Goal: Task Accomplishment & Management: Use online tool/utility

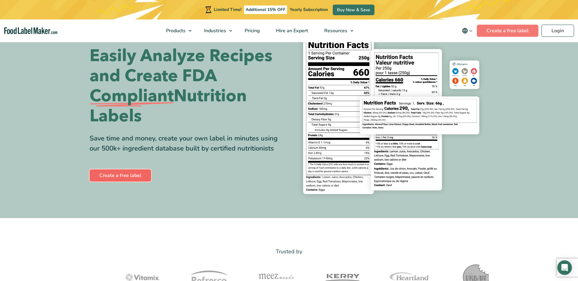
click at [118, 175] on link "Create a free label" at bounding box center [121, 176] width 62 height 12
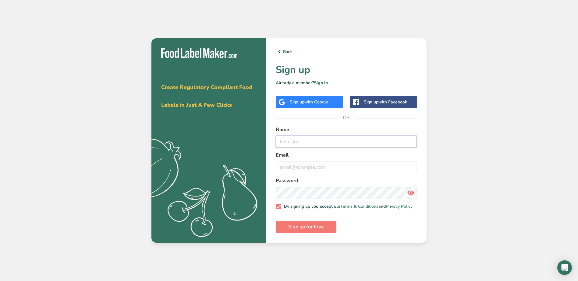
click at [305, 139] on input "text" at bounding box center [346, 142] width 141 height 12
type input "[PERSON_NAME]"
type input "[EMAIL_ADDRESS][DOMAIN_NAME]"
click at [312, 229] on span "Sign up for Free" at bounding box center [306, 227] width 36 height 7
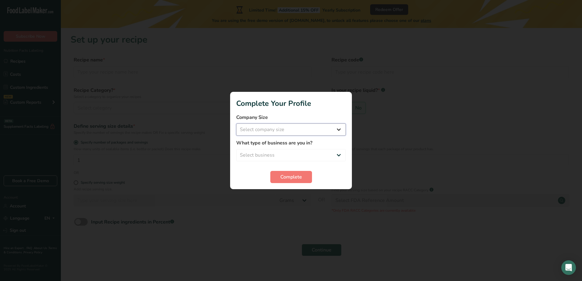
click at [310, 128] on select "Select company size Fewer than 10 Employees 10 to 50 Employees 51 to 500 Employ…" at bounding box center [291, 130] width 110 height 12
select select "1"
click at [236, 124] on select "Select company size Fewer than 10 Employees 10 to 50 Employees 51 to 500 Employ…" at bounding box center [291, 130] width 110 height 12
click at [290, 155] on select "Select business Packaged Food Manufacturer Restaurant & Cafe Bakery Meal Plans …" at bounding box center [291, 155] width 110 height 12
select select "5"
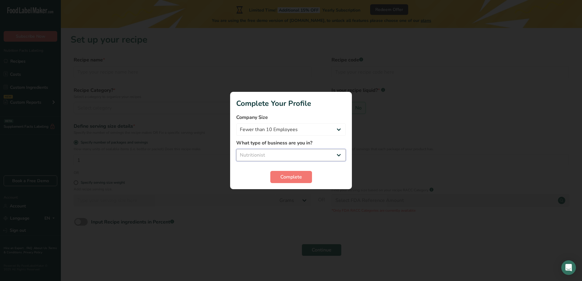
click at [236, 149] on select "Select business Packaged Food Manufacturer Restaurant & Cafe Bakery Meal Plans …" at bounding box center [291, 155] width 110 height 12
click at [295, 171] on button "Complete" at bounding box center [291, 177] width 42 height 12
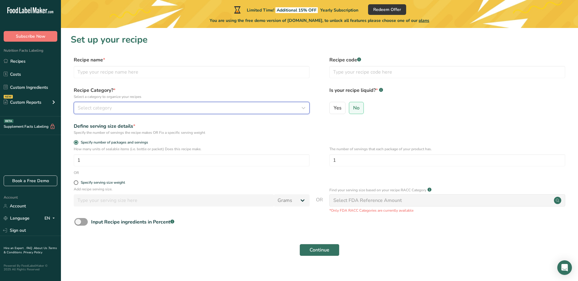
click at [118, 109] on div "Select category" at bounding box center [190, 107] width 224 height 7
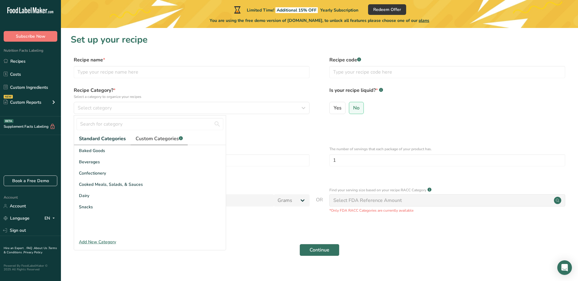
click at [163, 138] on span "Custom Categories .a-a{fill:#347362;}.b-a{fill:#fff;}" at bounding box center [159, 138] width 47 height 7
click at [101, 136] on span "Standard Categories" at bounding box center [102, 138] width 46 height 7
click at [127, 72] on input "text" at bounding box center [192, 72] width 236 height 12
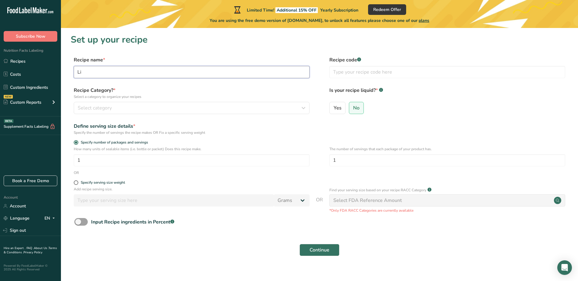
type input "L"
type input "B"
type input "I"
type input "Biogastrosupport"
click at [107, 108] on span "Select category" at bounding box center [95, 107] width 34 height 7
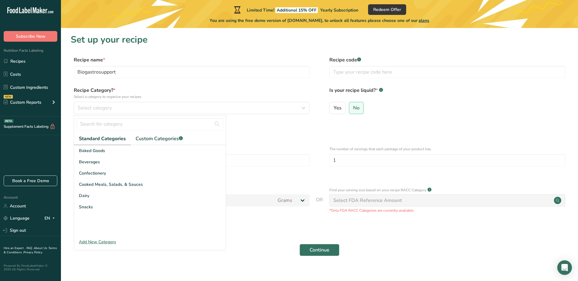
click at [96, 243] on div "Add New Category" at bounding box center [150, 242] width 152 height 6
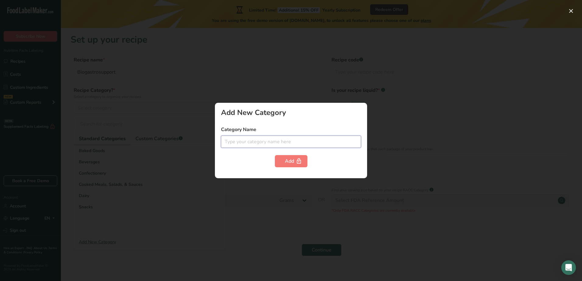
click at [244, 140] on input "text" at bounding box center [291, 142] width 140 height 12
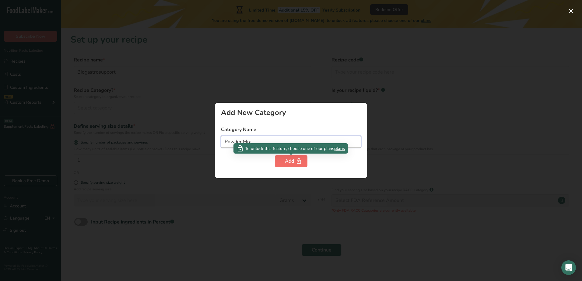
type input "Powder Mix"
click at [290, 161] on div "Add" at bounding box center [291, 161] width 12 height 7
click at [339, 148] on span "plans" at bounding box center [339, 149] width 11 height 6
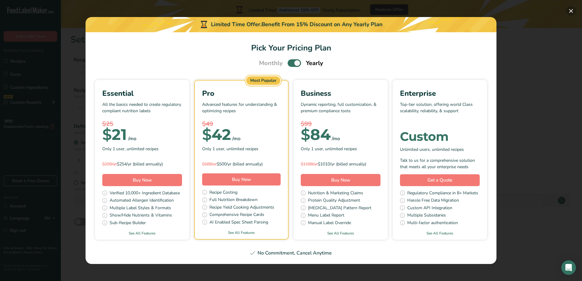
click at [572, 9] on button "Pick Your Pricing Plan Modal" at bounding box center [572, 11] width 10 height 10
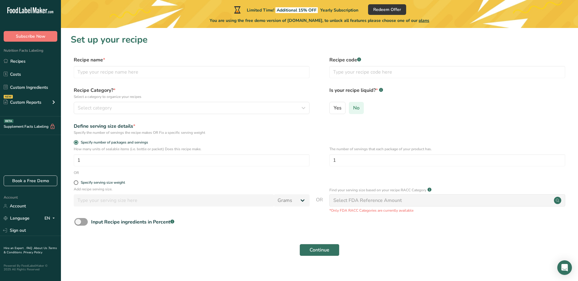
click at [357, 108] on span "No" at bounding box center [356, 108] width 6 height 6
click at [353, 108] on input "No" at bounding box center [351, 108] width 4 height 4
click at [354, 73] on input "text" at bounding box center [447, 72] width 236 height 12
type input "021"
drag, startPoint x: 81, startPoint y: 161, endPoint x: 59, endPoint y: 158, distance: 22.1
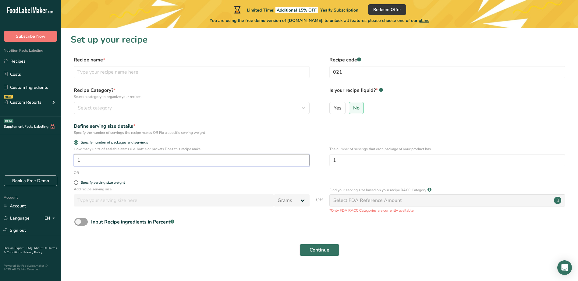
click at [67, 158] on section "Set up your recipe Recipe name * Recipe code .a-a{fill:#347362;}.b-a{fill:#fff;…" at bounding box center [319, 149] width 517 height 242
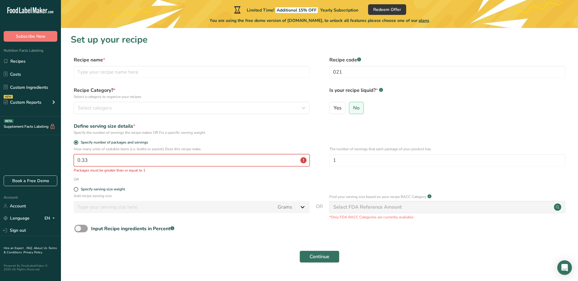
click at [304, 160] on input "0.33" at bounding box center [192, 160] width 236 height 12
click at [303, 160] on input "0.33" at bounding box center [192, 160] width 236 height 12
click at [269, 137] on form "Recipe name * Recipe code .a-a{fill:#347362;}.b-a{fill:#fff;} 021 Recipe Catego…" at bounding box center [319, 161] width 497 height 210
click at [172, 185] on form "Recipe name * Recipe code .a-a{fill:#347362;}.b-a{fill:#fff;} 021 Recipe Catego…" at bounding box center [319, 161] width 497 height 210
drag, startPoint x: 93, startPoint y: 163, endPoint x: 72, endPoint y: 160, distance: 21.2
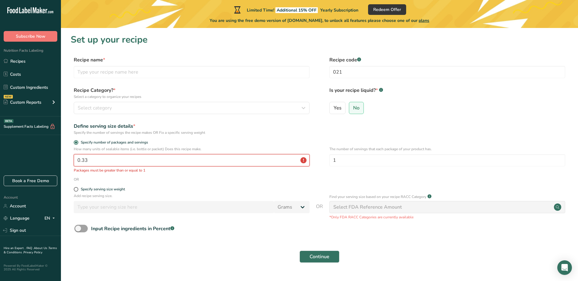
click at [75, 160] on input "0.33" at bounding box center [192, 160] width 236 height 12
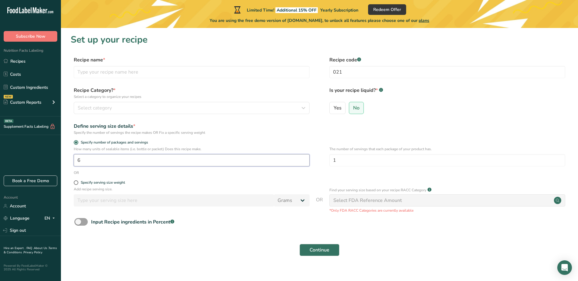
type input "1"
type input "25"
click at [76, 184] on span at bounding box center [76, 183] width 5 height 5
click at [76, 184] on input "Specify serving size weight" at bounding box center [76, 183] width 4 height 4
radio input "true"
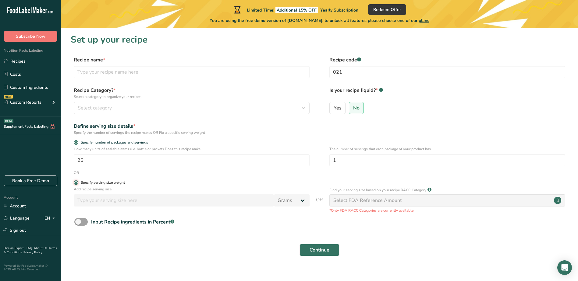
radio input "false"
click at [91, 203] on input "number" at bounding box center [174, 201] width 200 height 12
type input "0.33"
click at [303, 199] on select "Grams kg mg mcg lb oz l mL fl oz tbsp tsp cup qt gallon" at bounding box center [292, 201] width 36 height 12
select select "5"
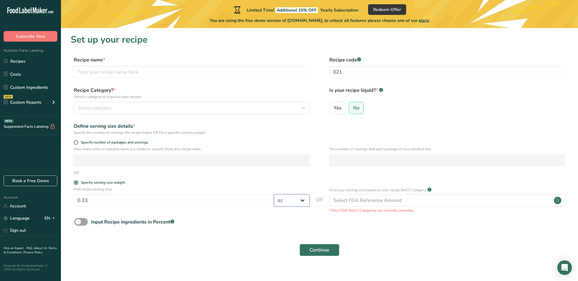
click at [274, 195] on select "Grams kg mg mcg lb oz l mL fl oz tbsp tsp cup qt gallon" at bounding box center [292, 201] width 36 height 12
click at [321, 250] on span "Continue" at bounding box center [319, 250] width 20 height 7
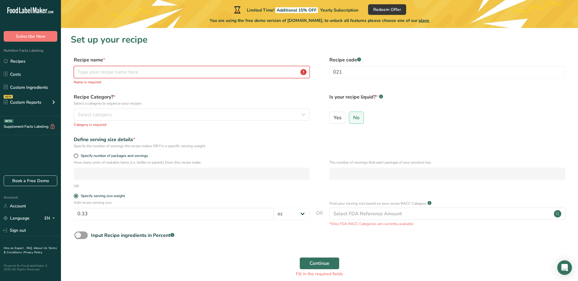
click at [150, 72] on input "text" at bounding box center [192, 72] width 236 height 12
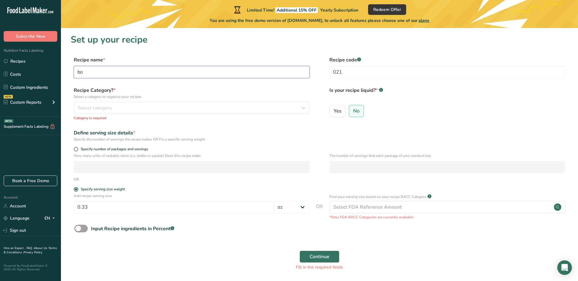
type input "b"
type input "biogastrosupport"
click at [124, 107] on div "Select category" at bounding box center [190, 107] width 224 height 7
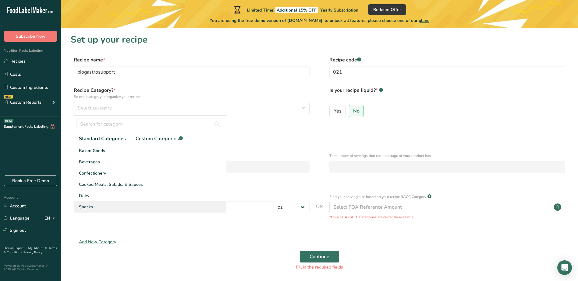
click at [83, 206] on span "Snacks" at bounding box center [86, 207] width 14 height 6
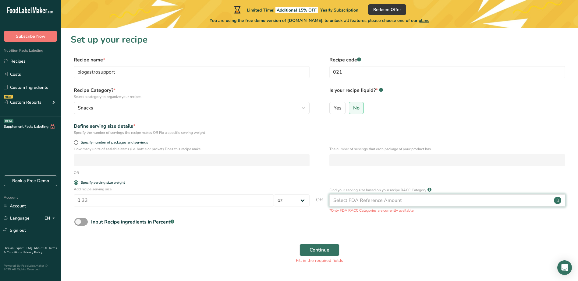
click at [540, 202] on div "Select FDA Reference Amount" at bounding box center [447, 201] width 236 height 12
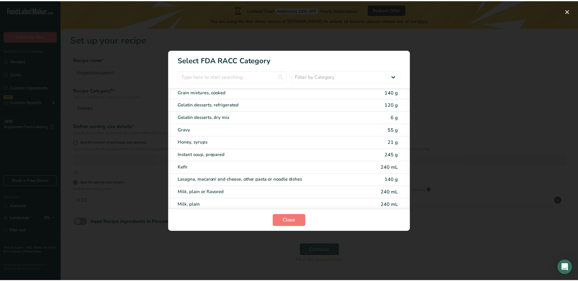
scroll to position [853, 0]
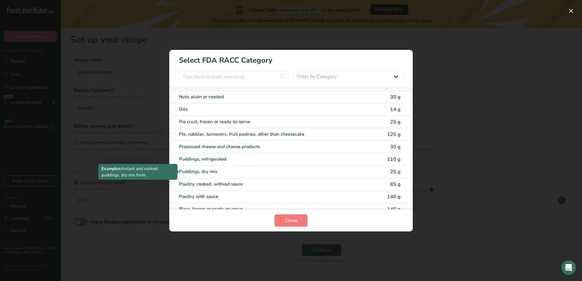
click at [210, 171] on div "Puddings, dry mix" at bounding box center [265, 171] width 173 height 7
type input "25"
select select "0"
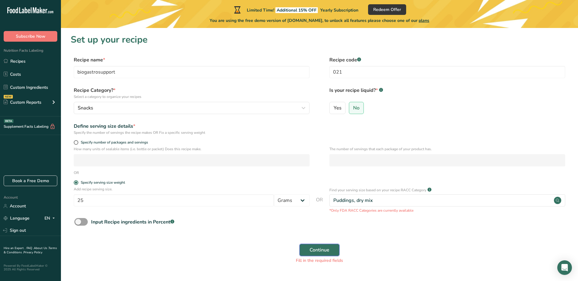
click at [316, 249] on span "Continue" at bounding box center [319, 250] width 20 height 7
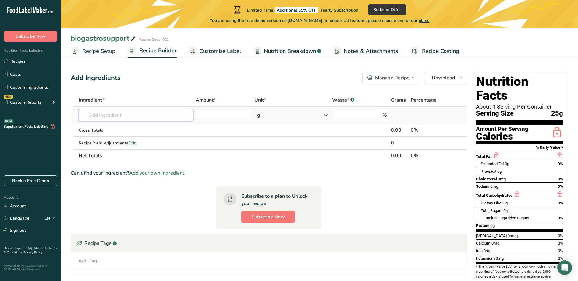
click at [110, 116] on input "text" at bounding box center [136, 115] width 115 height 12
click at [227, 51] on span "Customize Label" at bounding box center [220, 51] width 42 height 8
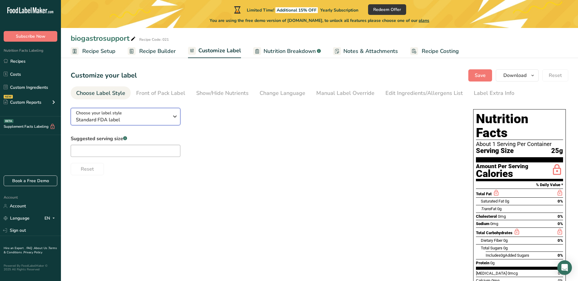
click at [173, 116] on icon "button" at bounding box center [174, 116] width 7 height 11
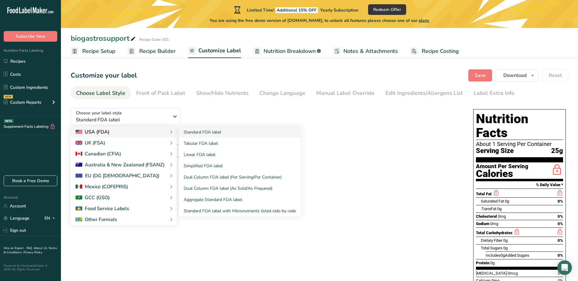
click at [107, 132] on div "USA (FDA)" at bounding box center [93, 132] width 34 height 7
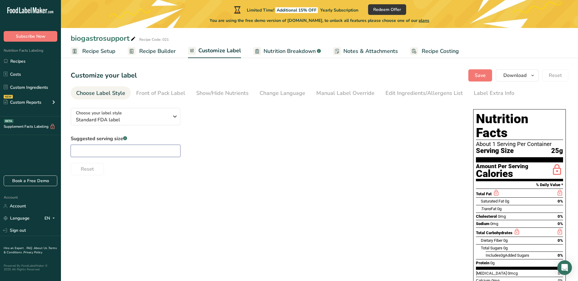
click at [104, 151] on input "text" at bounding box center [126, 151] width 110 height 12
click at [278, 51] on span "Nutrition Breakdown" at bounding box center [289, 51] width 52 height 8
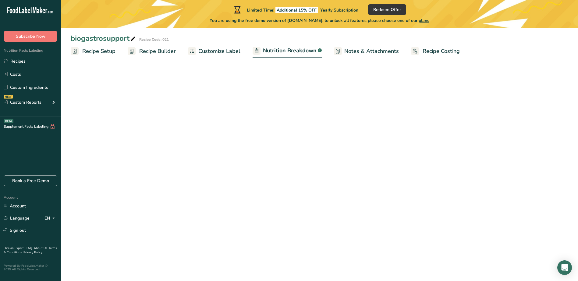
select select "Calories"
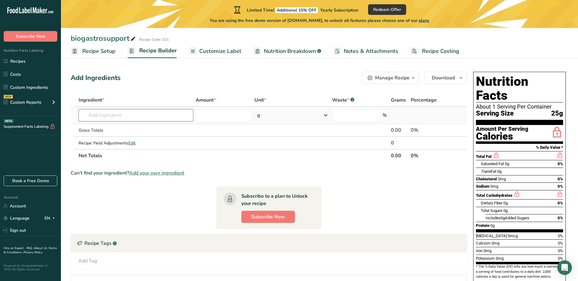
click at [126, 117] on input "text" at bounding box center [136, 115] width 115 height 12
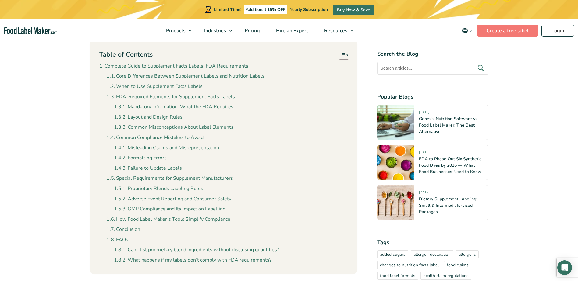
scroll to position [213, 0]
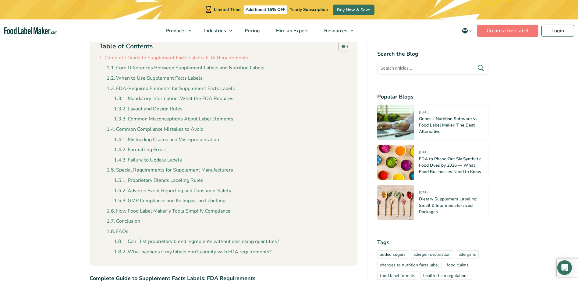
click at [172, 58] on link "Complete Guide to Supplement Facts Labels: FDA Requirements" at bounding box center [173, 58] width 149 height 8
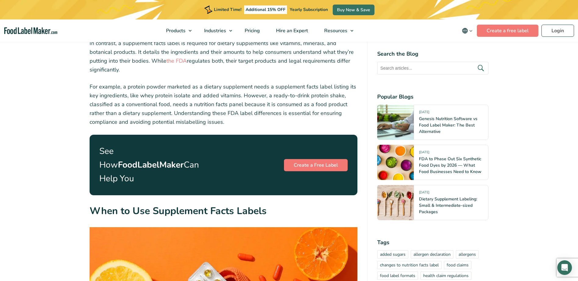
scroll to position [848, 0]
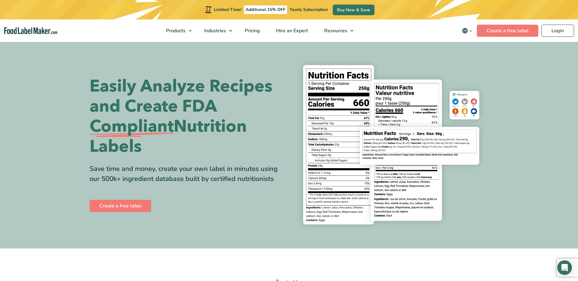
click at [510, 140] on section "Easily Analyze Recipes and Create FDA Compliant Nutrition Labels Save time and …" at bounding box center [289, 145] width 578 height 208
click at [123, 206] on link "Create a free label" at bounding box center [121, 206] width 62 height 12
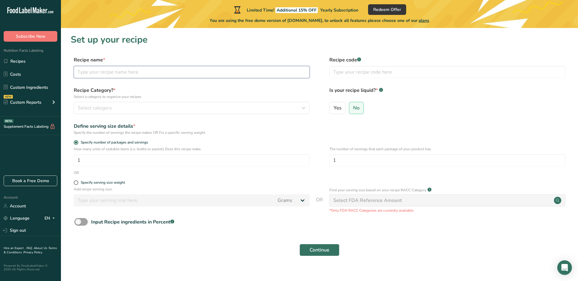
click at [136, 72] on input "text" at bounding box center [192, 72] width 236 height 12
type input "linaz"
click at [116, 110] on div "Select category" at bounding box center [190, 107] width 224 height 7
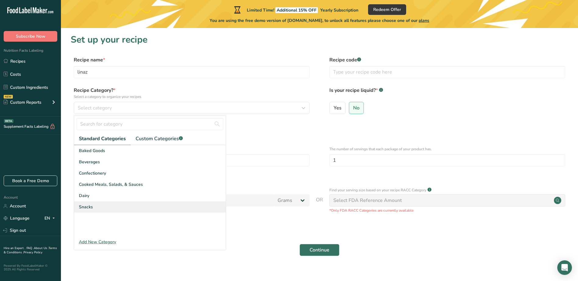
click at [87, 206] on span "Snacks" at bounding box center [86, 207] width 14 height 6
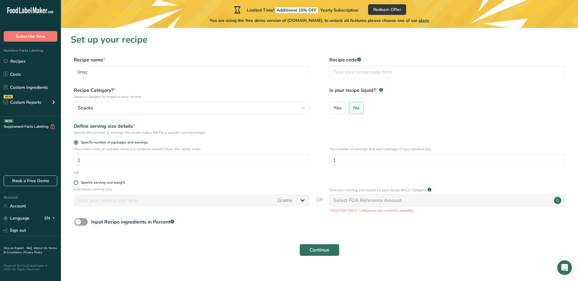
click at [75, 184] on span at bounding box center [76, 183] width 5 height 5
click at [75, 184] on input "Specify serving size weight" at bounding box center [76, 183] width 4 height 4
radio input "true"
radio input "false"
click at [89, 203] on input "number" at bounding box center [174, 201] width 200 height 12
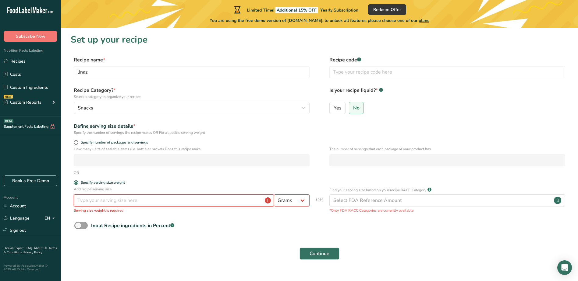
type input "2"
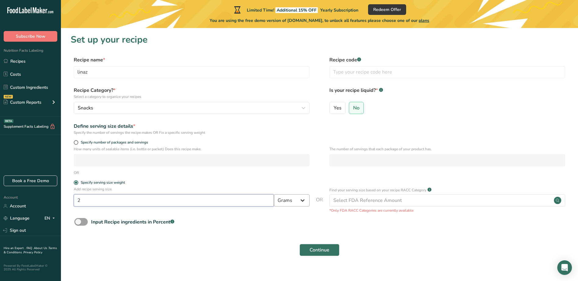
type input "2"
click at [303, 201] on select "Grams kg mg mcg lb oz l mL fl oz tbsp tsp cup qt gallon" at bounding box center [292, 201] width 36 height 12
select select "19"
click at [274, 195] on select "Grams kg mg mcg lb oz l mL fl oz tbsp tsp cup qt gallon" at bounding box center [292, 201] width 36 height 12
select select "22"
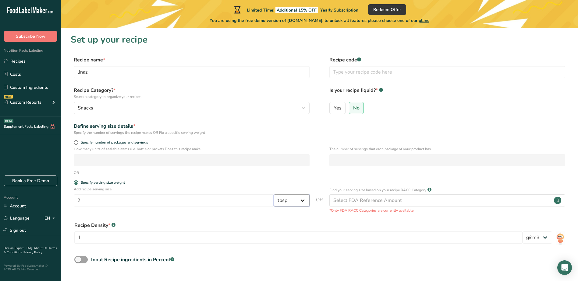
click at [296, 203] on select "Grams kg mg mcg lb oz l mL fl oz tbsp tsp cup qt gallon" at bounding box center [292, 201] width 36 height 12
select select "20"
click at [274, 195] on select "Grams kg mg mcg lb oz l mL fl oz tbsp tsp cup qt gallon" at bounding box center [292, 201] width 36 height 12
click at [88, 238] on input "1" at bounding box center [298, 238] width 448 height 12
drag, startPoint x: 543, startPoint y: 235, endPoint x: 531, endPoint y: 227, distance: 14.2
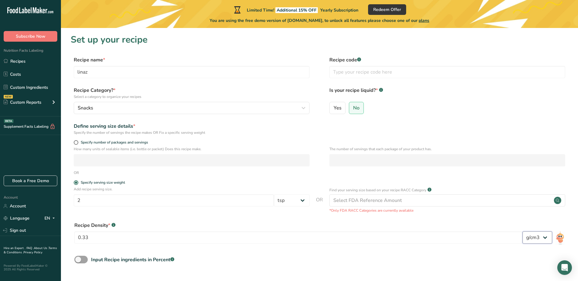
click at [543, 235] on select "lb/ft3 g/cm3" at bounding box center [537, 238] width 30 height 12
drag, startPoint x: 84, startPoint y: 238, endPoint x: 73, endPoint y: 238, distance: 11.3
click at [82, 238] on input "0.33" at bounding box center [298, 238] width 448 height 12
type input "0"
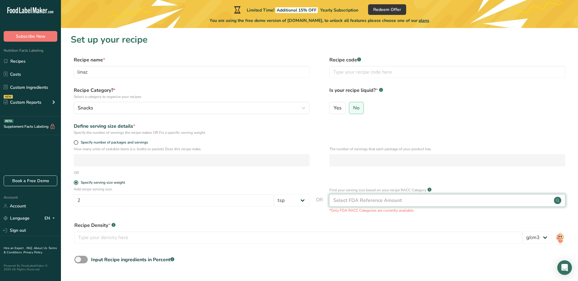
click at [360, 200] on div "Select FDA Reference Amount" at bounding box center [367, 200] width 69 height 7
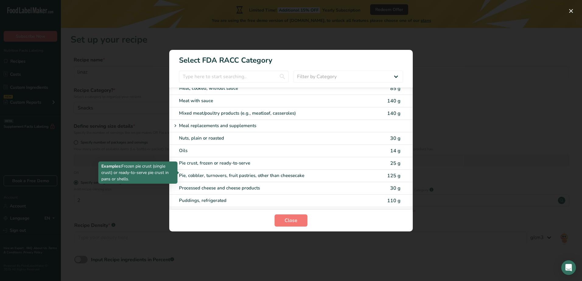
scroll to position [800, 0]
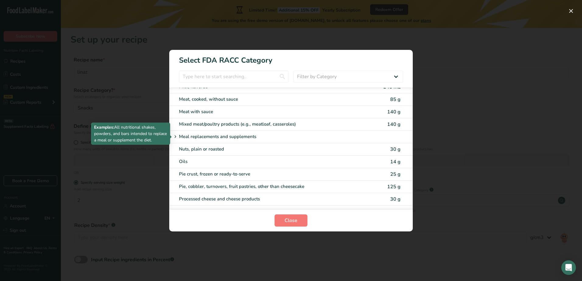
click at [203, 136] on p "Meal replacements and supplements" at bounding box center [217, 136] width 77 height 7
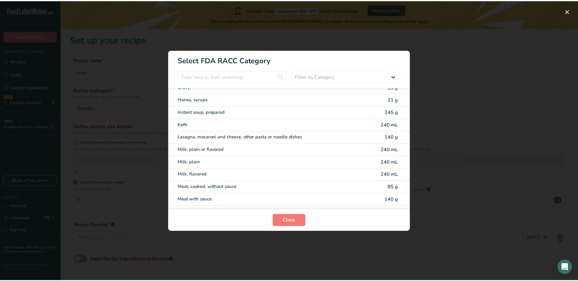
scroll to position [709, 0]
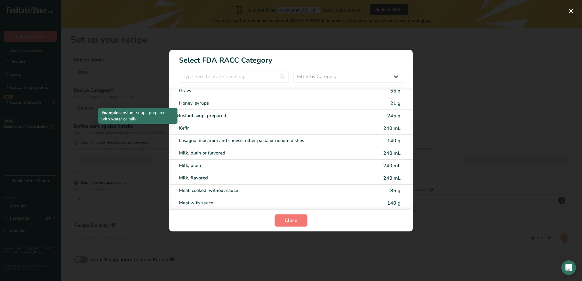
click at [212, 115] on div "Instant soup, prepared" at bounding box center [265, 115] width 173 height 7
type input "245"
select select "0"
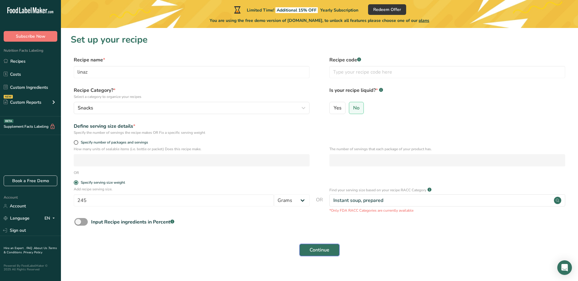
click at [320, 247] on span "Continue" at bounding box center [319, 250] width 20 height 7
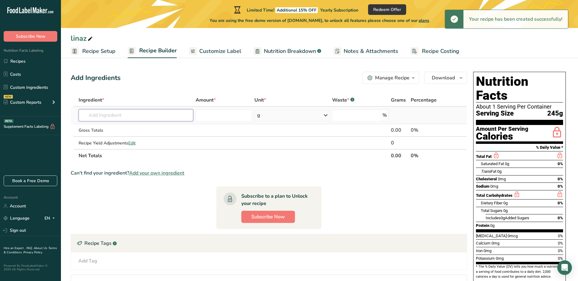
click at [110, 116] on input "text" at bounding box center [136, 115] width 115 height 12
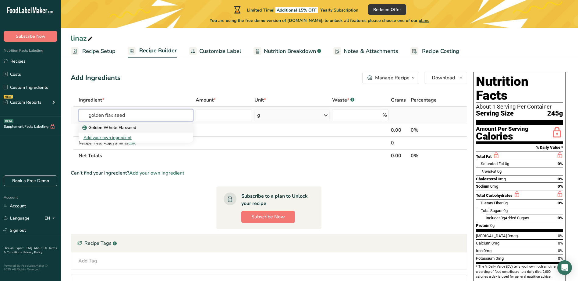
type input "golden flax seed"
click at [117, 126] on p "Golden Whole Flaxseed" at bounding box center [109, 128] width 53 height 6
type input "Golden Whole Flaxseed"
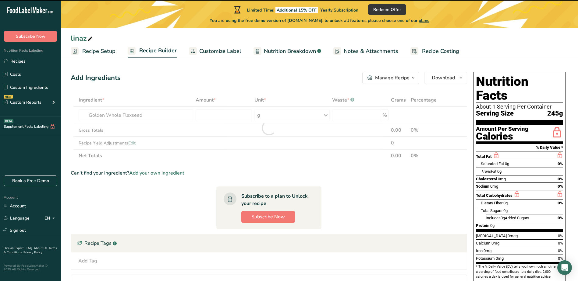
type input "0"
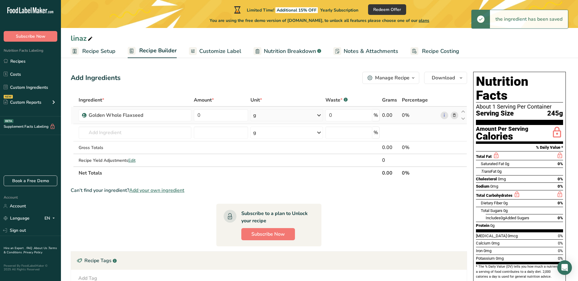
click at [316, 113] on icon at bounding box center [318, 115] width 7 height 11
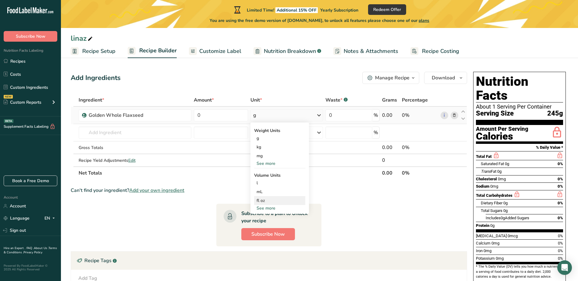
click at [265, 201] on div "fl oz" at bounding box center [279, 201] width 46 height 6
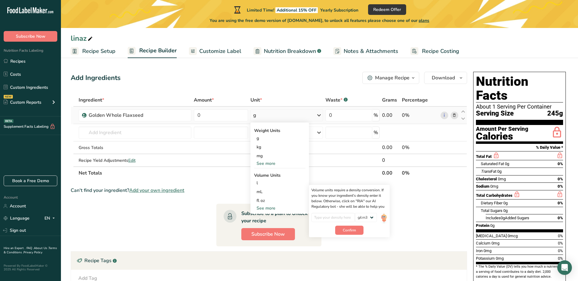
click at [270, 164] on div "See more" at bounding box center [279, 164] width 51 height 6
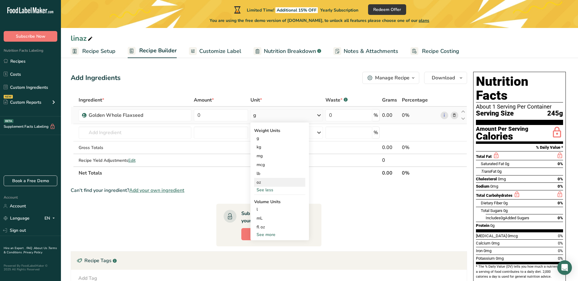
click at [259, 182] on div "oz" at bounding box center [279, 182] width 51 height 9
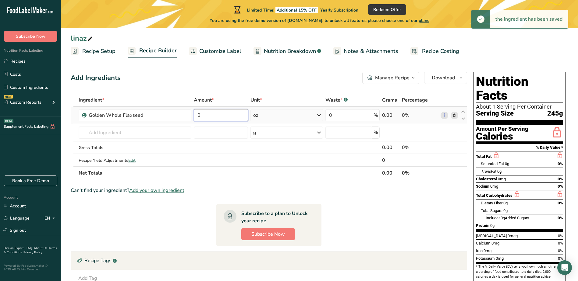
drag, startPoint x: 205, startPoint y: 115, endPoint x: 184, endPoint y: 115, distance: 20.7
click at [193, 115] on td "0" at bounding box center [220, 115] width 57 height 17
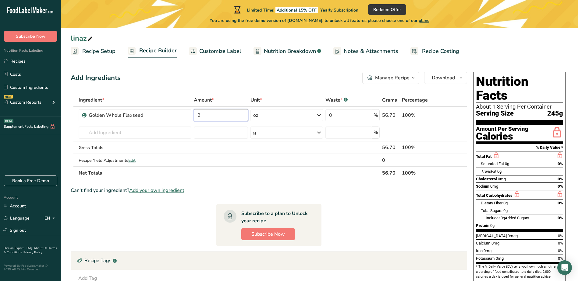
type input "2"
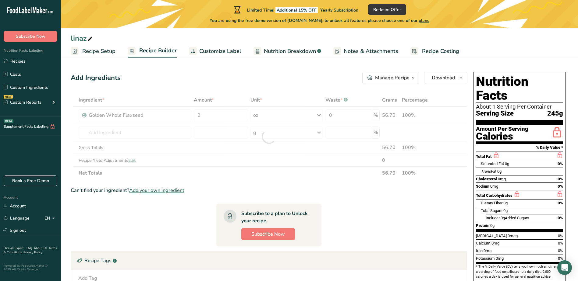
click at [350, 196] on section "Ingredient * Amount * Unit * Waste * .a-a{fill:#347362;}.b-a{fill:#fff;} Grams …" at bounding box center [269, 218] width 396 height 248
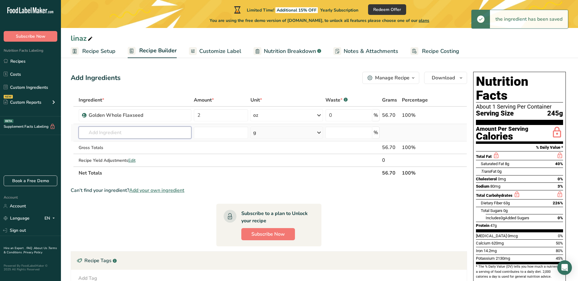
click at [106, 134] on input "text" at bounding box center [135, 133] width 113 height 12
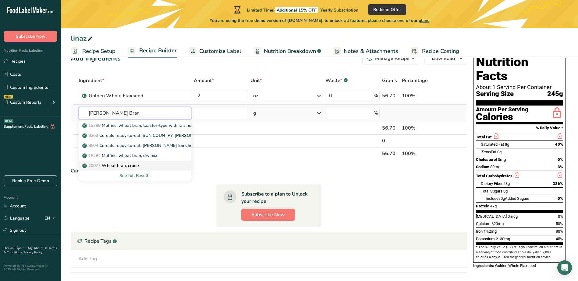
scroll to position [30, 0]
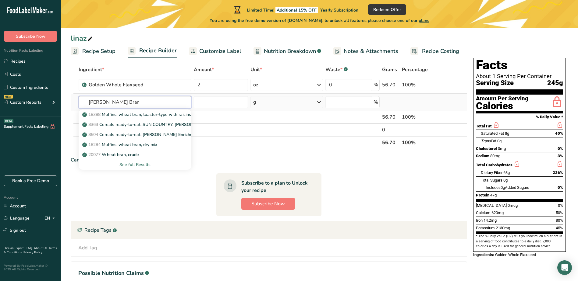
type input "[PERSON_NAME] Bran"
click at [128, 166] on div "See full Results" at bounding box center [134, 165] width 103 height 6
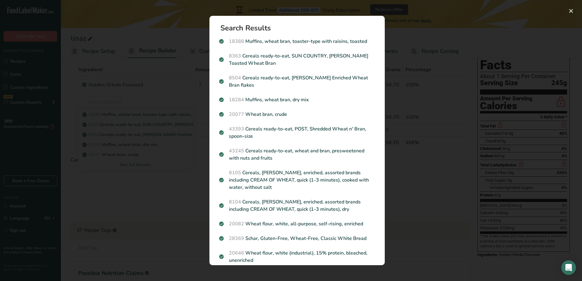
click at [79, 99] on div "Search results modal" at bounding box center [291, 140] width 582 height 281
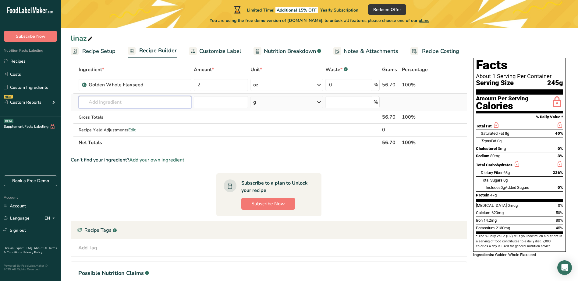
click at [129, 101] on input "text" at bounding box center [135, 102] width 113 height 12
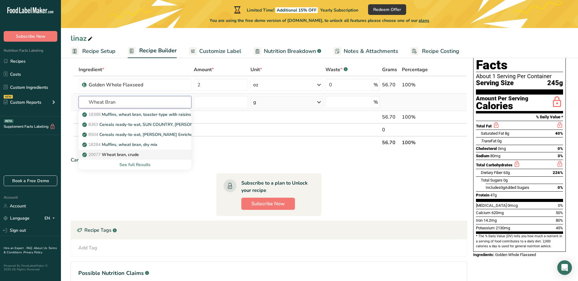
type input "Wheat Bran"
click at [125, 156] on p "20077 Wheat bran, crude" at bounding box center [110, 155] width 55 height 6
type input "Wheat bran, crude"
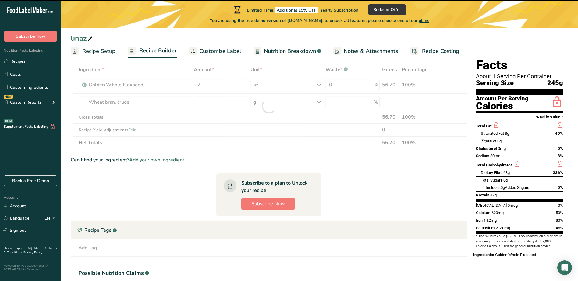
type input "0"
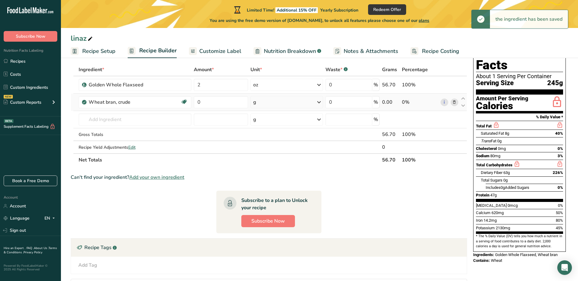
click at [320, 101] on icon at bounding box center [318, 102] width 7 height 11
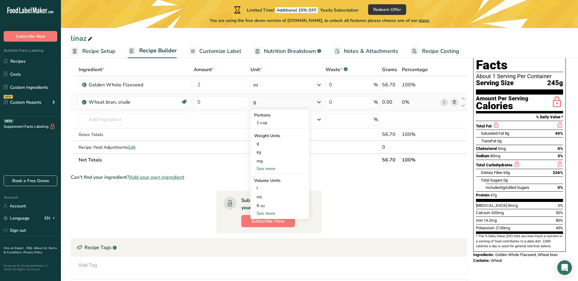
click at [265, 169] on div "See more" at bounding box center [279, 169] width 51 height 6
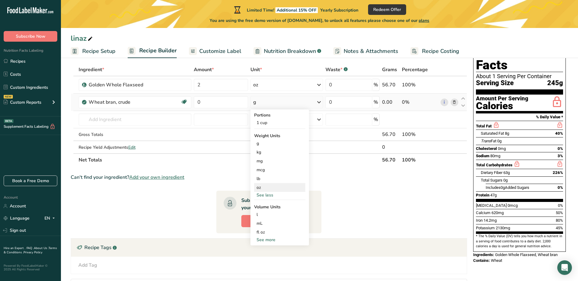
click at [264, 189] on div "oz" at bounding box center [279, 187] width 51 height 9
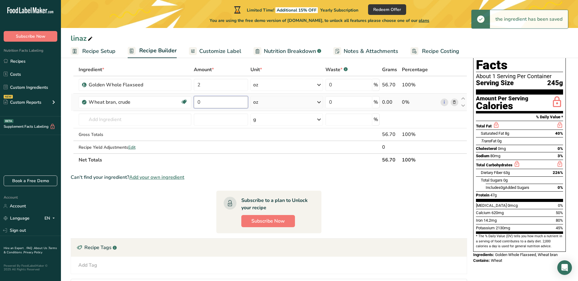
click at [207, 103] on input "0" at bounding box center [221, 102] width 54 height 12
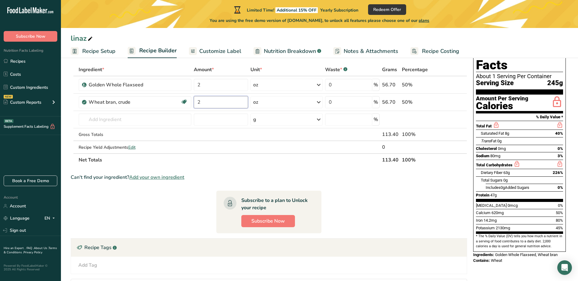
type input "2"
click at [340, 200] on section "Ingredient * Amount * Unit * Waste * .a-a{fill:#347362;}.b-a{fill:#fff;} Grams …" at bounding box center [269, 202] width 396 height 278
click at [207, 101] on input "2" at bounding box center [221, 102] width 54 height 12
type input "1"
click at [300, 170] on section "Ingredient * Amount * Unit * Waste * .a-a{fill:#347362;}.b-a{fill:#fff;} Grams …" at bounding box center [269, 202] width 396 height 278
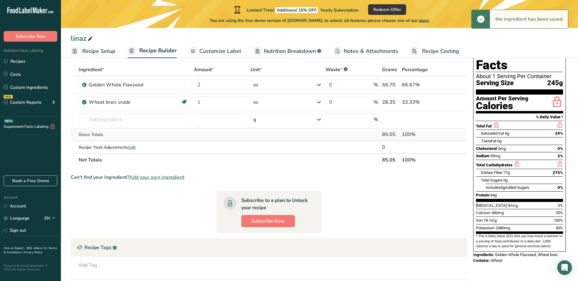
click at [277, 134] on td at bounding box center [286, 135] width 75 height 13
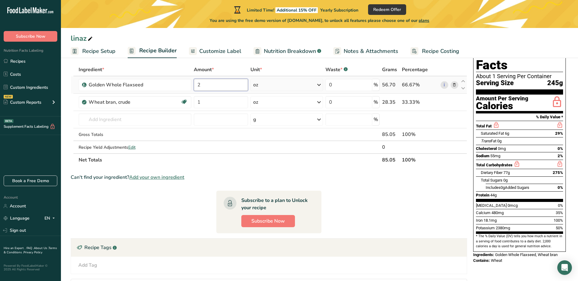
drag, startPoint x: 200, startPoint y: 85, endPoint x: 196, endPoint y: 85, distance: 4.0
click at [196, 85] on input "2" at bounding box center [221, 85] width 54 height 12
type input "1"
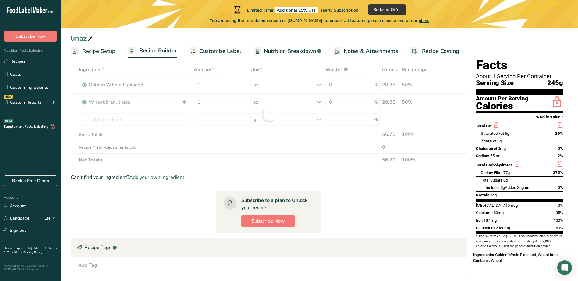
click at [343, 168] on section "Ingredient * Amount * Unit * Waste * .a-a{fill:#347362;}.b-a{fill:#fff;} Grams …" at bounding box center [269, 202] width 396 height 278
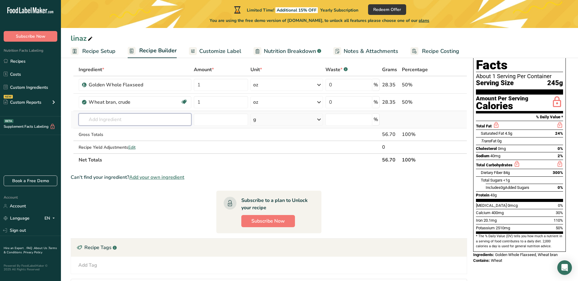
click at [97, 120] on input "text" at bounding box center [135, 120] width 113 height 12
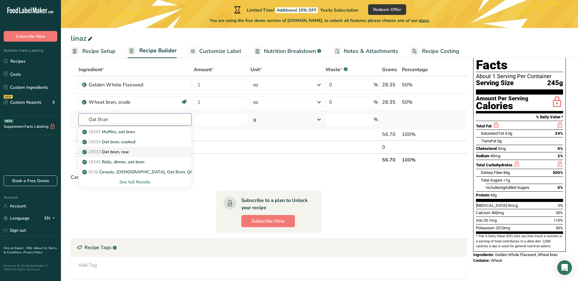
type input "Oat Bran"
click at [111, 150] on p "20033 Oat bran, raw" at bounding box center [105, 152] width 45 height 6
type input "Oat bran, raw"
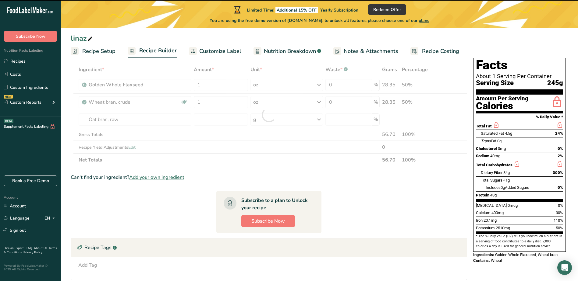
type input "0"
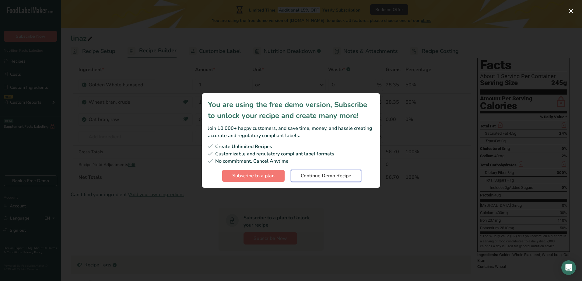
click at [307, 176] on span "Continue Demo Recipe" at bounding box center [326, 175] width 51 height 7
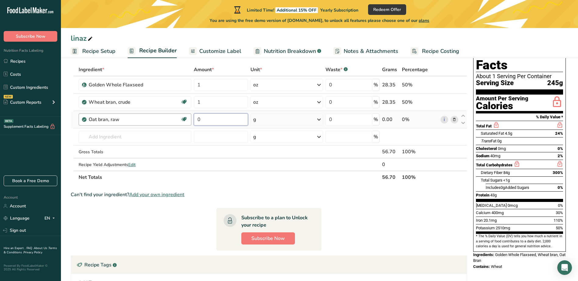
drag, startPoint x: 203, startPoint y: 117, endPoint x: 168, endPoint y: 122, distance: 35.1
click at [183, 119] on tr "Oat bran, raw Dairy free Gluten free Vegan Vegetarian Soy free 0 g Portions 1 c…" at bounding box center [269, 119] width 396 height 17
type input "1"
click at [281, 119] on div "Ingredient * Amount * Unit * Waste * .a-a{fill:#347362;}.b-a{fill:#fff;} Grams …" at bounding box center [269, 123] width 396 height 121
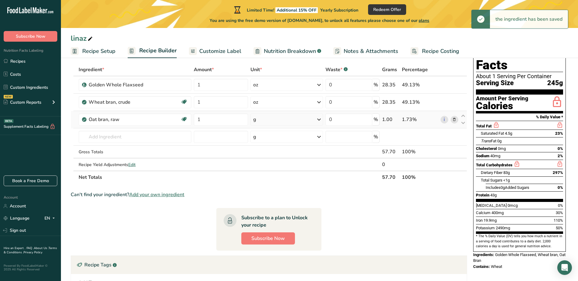
click at [316, 117] on icon at bounding box center [318, 119] width 7 height 11
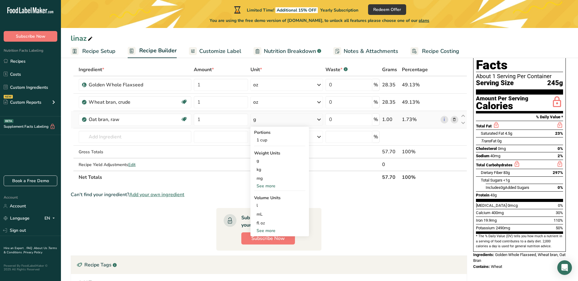
click at [263, 185] on div "See more" at bounding box center [279, 186] width 51 height 6
click at [261, 206] on div "oz" at bounding box center [279, 205] width 51 height 9
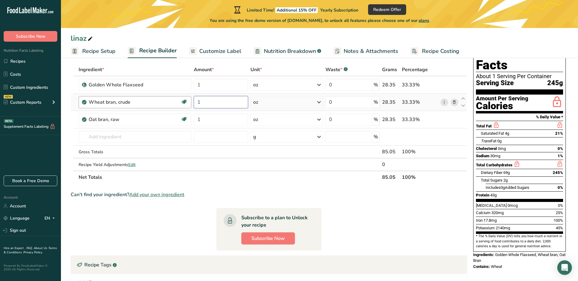
drag, startPoint x: 200, startPoint y: 101, endPoint x: 183, endPoint y: 103, distance: 16.9
click at [194, 101] on input "1" at bounding box center [221, 102] width 54 height 12
type input "2"
click at [117, 139] on div "Ingredient * Amount * Unit * Waste * .a-a{fill:#347362;}.b-a{fill:#fff;} Grams …" at bounding box center [269, 123] width 396 height 121
type input "brown flax seed"
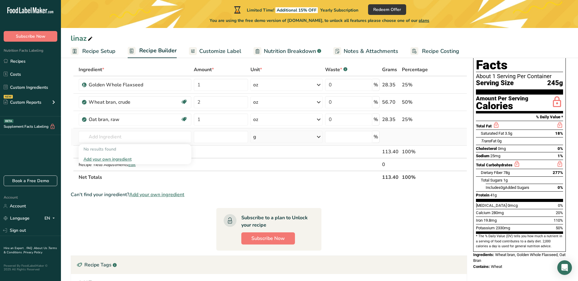
click at [109, 159] on div "Add your own ingredient" at bounding box center [134, 159] width 103 height 6
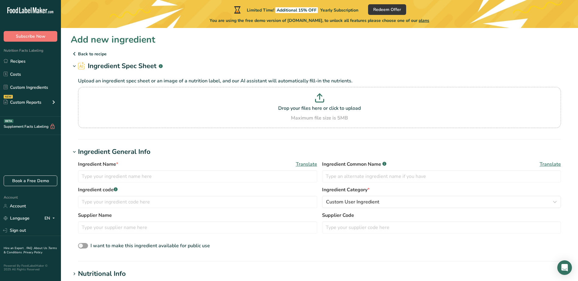
click at [90, 54] on p "Back to recipe" at bounding box center [319, 53] width 497 height 7
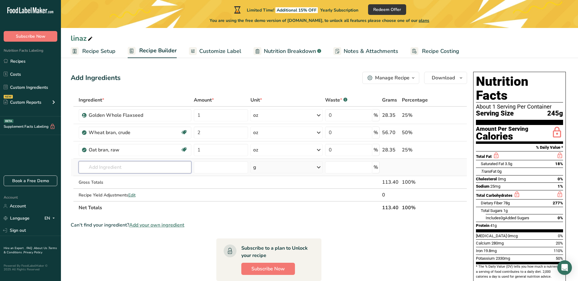
click at [109, 169] on input "text" at bounding box center [135, 167] width 113 height 12
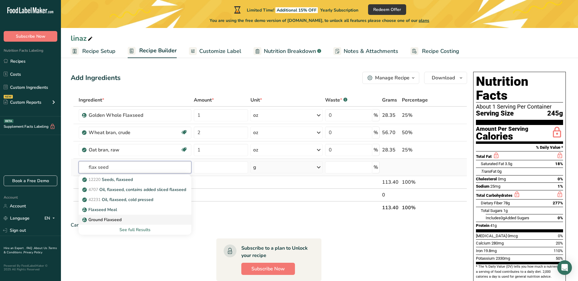
type input "flax seed"
click at [100, 219] on p "Ground Flaxseed" at bounding box center [102, 220] width 38 height 6
type input "Ground Flaxseed"
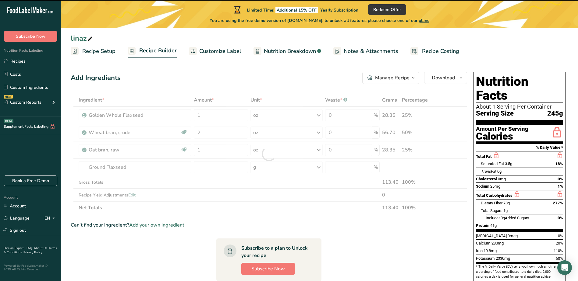
type input "0"
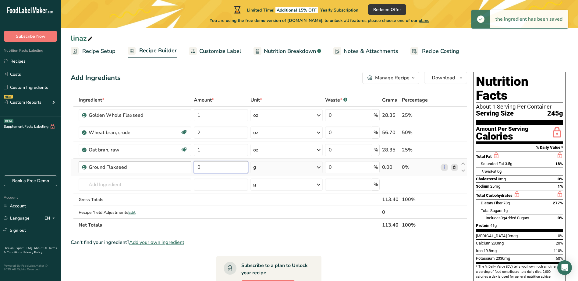
drag, startPoint x: 203, startPoint y: 167, endPoint x: 186, endPoint y: 167, distance: 16.8
click at [191, 167] on tr "Ground Flaxseed 0 g Weight Units g kg mg See more Volume Units l Volume units r…" at bounding box center [269, 167] width 396 height 17
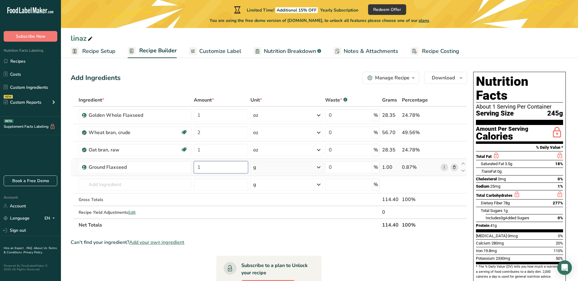
type input "1"
click at [269, 166] on div "Ingredient * Amount * Unit * Waste * .a-a{fill:#347362;}.b-a{fill:#fff;} Grams …" at bounding box center [269, 163] width 396 height 138
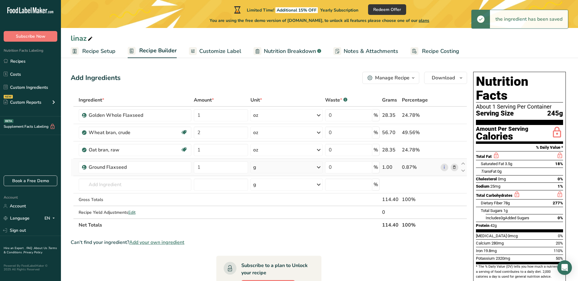
click at [274, 168] on div "g" at bounding box center [286, 167] width 72 height 12
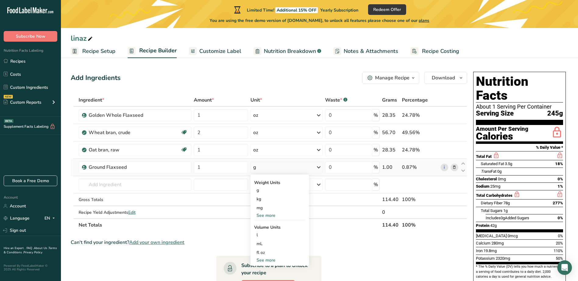
click at [263, 215] on div "See more" at bounding box center [279, 216] width 51 height 6
click at [265, 234] on div "oz" at bounding box center [279, 234] width 51 height 9
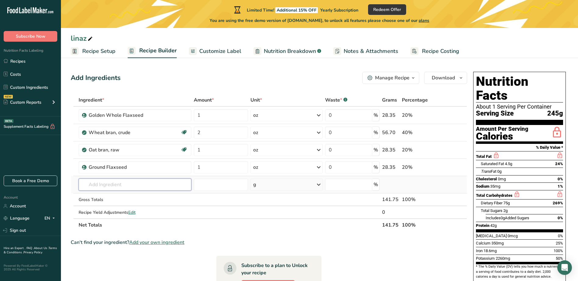
click at [137, 187] on input "text" at bounding box center [135, 185] width 113 height 12
click at [95, 185] on input "[MEDICAL_DATA] leaf" at bounding box center [135, 185] width 113 height 12
drag, startPoint x: 128, startPoint y: 183, endPoint x: 73, endPoint y: 181, distance: 55.2
click at [73, 182] on tr "sena leaf No results found Add your own ingredient g Weight Units g kg mg See m…" at bounding box center [269, 184] width 396 height 17
type input "sena leaf"
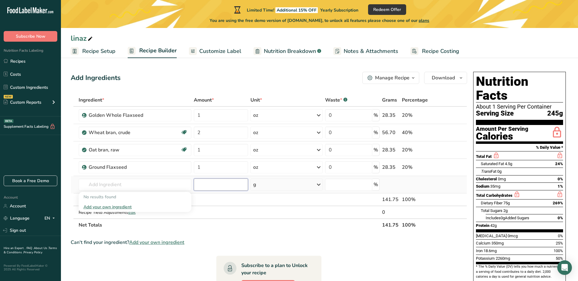
click at [216, 185] on input "number" at bounding box center [221, 185] width 54 height 12
click at [94, 185] on input "text" at bounding box center [135, 185] width 113 height 12
type input "[MEDICAL_DATA] Leaf"
click at [215, 185] on input "number" at bounding box center [221, 185] width 54 height 12
type input "10"
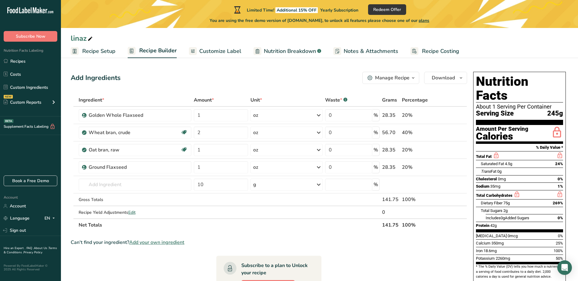
click at [292, 231] on th "Net Totals" at bounding box center [228, 225] width 303 height 13
click at [345, 235] on section "Ingredient * Amount * Unit * Waste * .a-a{fill:#347362;}.b-a{fill:#fff;} Grams …" at bounding box center [269, 250] width 396 height 313
click at [104, 184] on input "text" at bounding box center [135, 185] width 113 height 12
type input "[MEDICAL_DATA] Leaf"
click at [109, 206] on div "Add your own ingredient" at bounding box center [134, 207] width 103 height 6
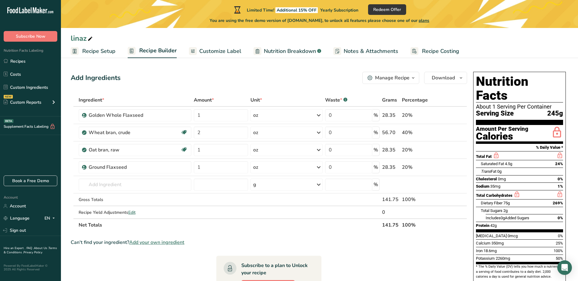
click at [548, 110] on span "245g" at bounding box center [555, 114] width 16 height 8
click at [97, 52] on span "Recipe Setup" at bounding box center [98, 51] width 33 height 8
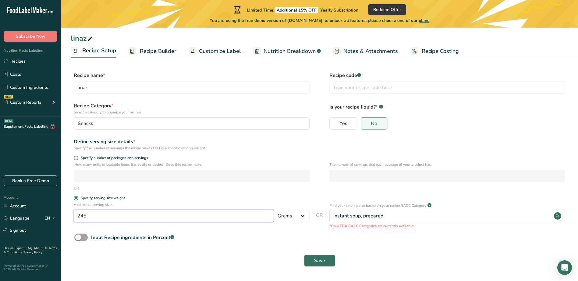
drag, startPoint x: 88, startPoint y: 216, endPoint x: 75, endPoint y: 216, distance: 13.1
click at [75, 216] on input "245" at bounding box center [174, 216] width 200 height 12
type input "15"
click at [316, 261] on span "Save" at bounding box center [319, 260] width 11 height 7
